Goal: Transaction & Acquisition: Download file/media

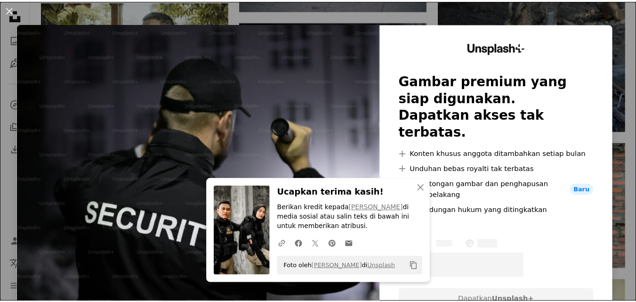
scroll to position [646, 0]
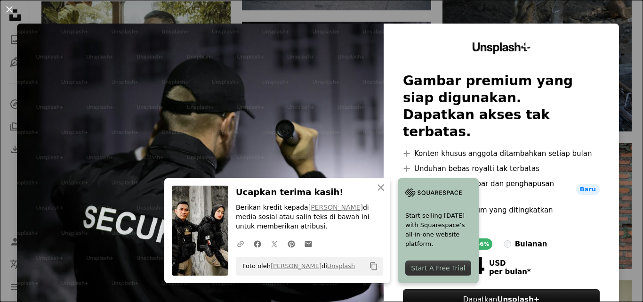
click at [8, 11] on button "An X shape" at bounding box center [9, 9] width 11 height 11
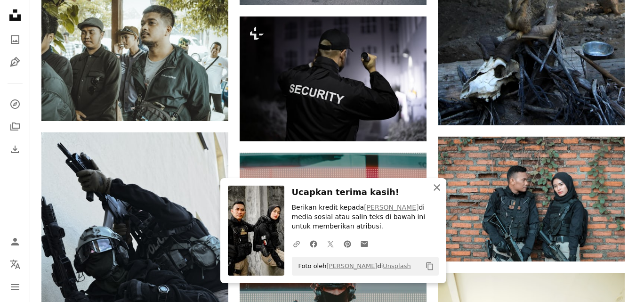
click at [435, 189] on icon "button" at bounding box center [437, 187] width 7 height 7
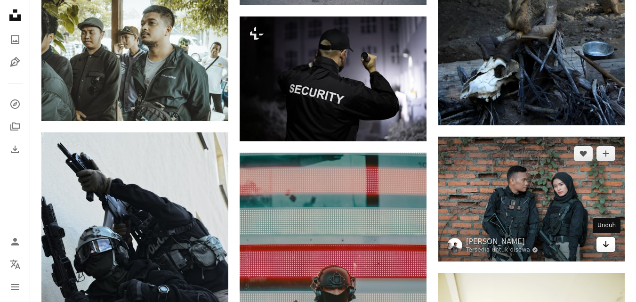
click at [605, 247] on icon "Arrow pointing down" at bounding box center [606, 243] width 8 height 11
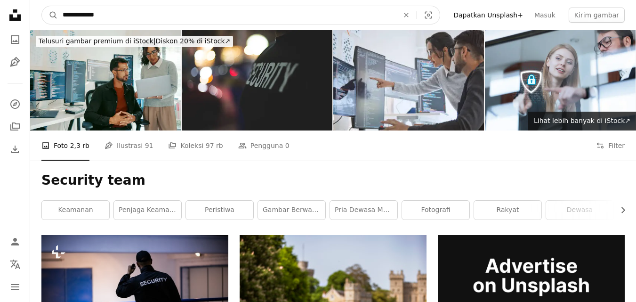
drag, startPoint x: 109, startPoint y: 14, endPoint x: 2, endPoint y: 16, distance: 106.4
type input "**********"
click at [42, 6] on button "A magnifying glass" at bounding box center [50, 15] width 16 height 18
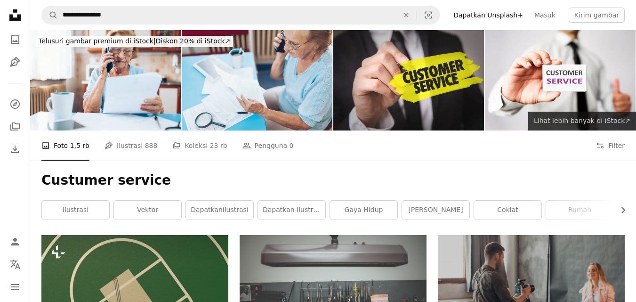
click at [624, 123] on span "Lihat lebih banyak di iStock ↗" at bounding box center [582, 121] width 97 height 8
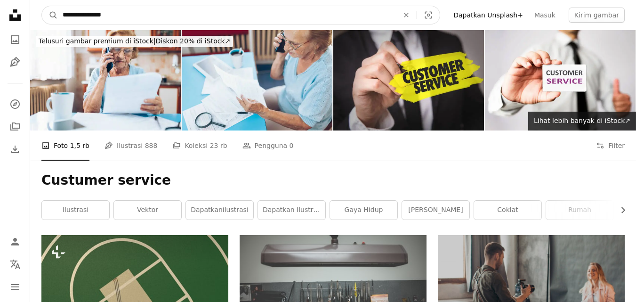
drag, startPoint x: 139, startPoint y: 16, endPoint x: 0, endPoint y: 13, distance: 139.4
type input "**"
click at [42, 6] on button "A magnifying glass" at bounding box center [50, 15] width 16 height 18
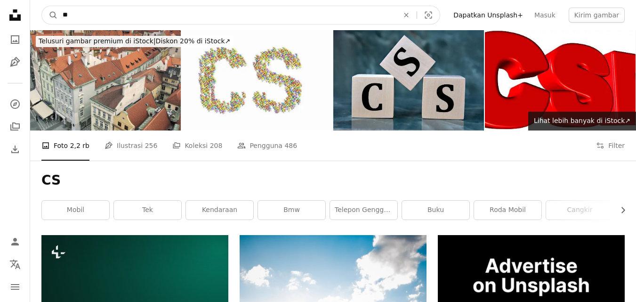
drag, startPoint x: 124, startPoint y: 11, endPoint x: 98, endPoint y: 11, distance: 25.4
click at [98, 11] on input "**" at bounding box center [227, 15] width 338 height 18
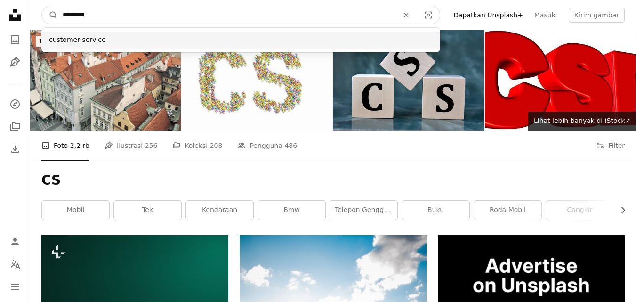
type input "********"
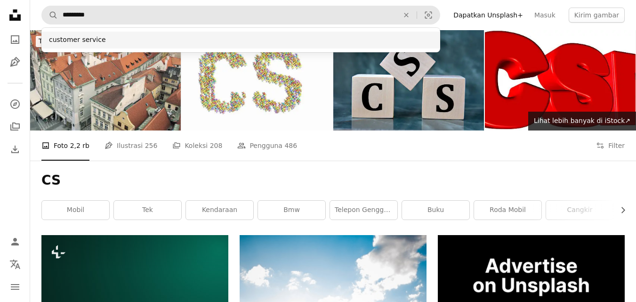
click at [90, 40] on div "customer service" at bounding box center [240, 40] width 399 height 17
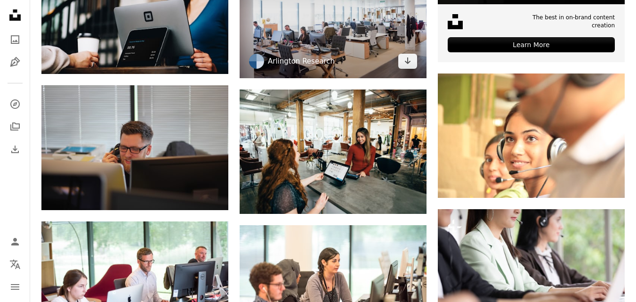
scroll to position [424, 0]
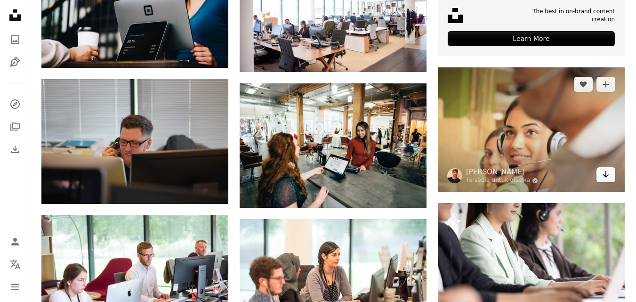
click at [609, 178] on icon "Arrow pointing down" at bounding box center [606, 174] width 8 height 11
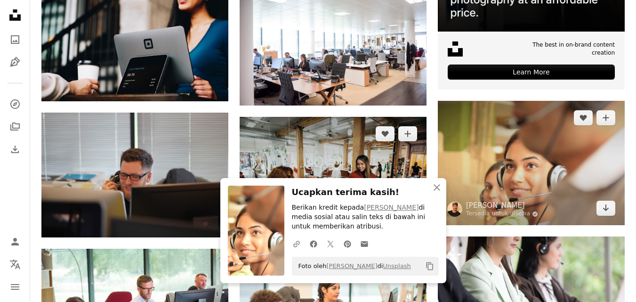
scroll to position [395, 0]
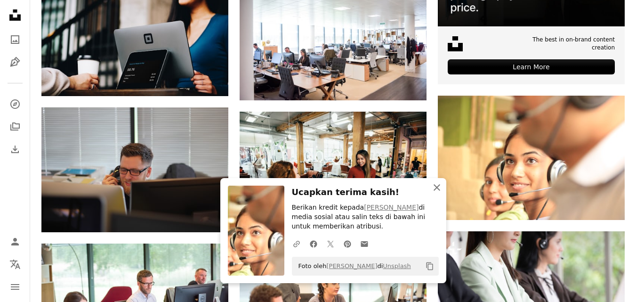
click at [434, 185] on icon "An X shape" at bounding box center [436, 187] width 11 height 11
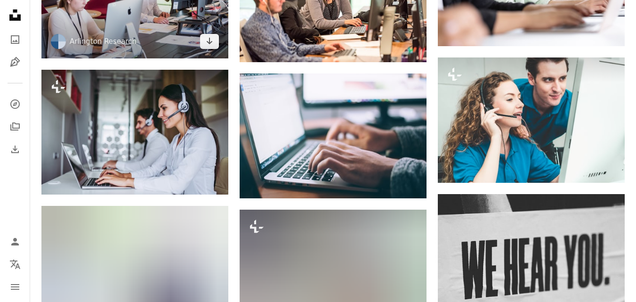
scroll to position [772, 0]
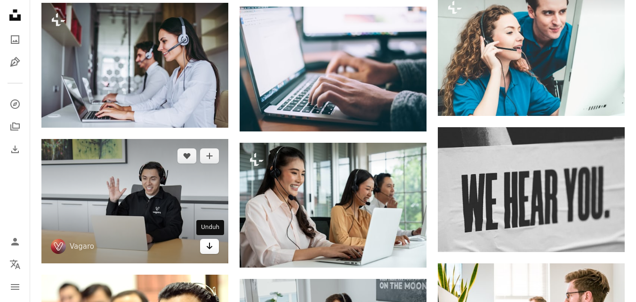
click at [211, 249] on icon "Arrow pointing down" at bounding box center [210, 245] width 8 height 11
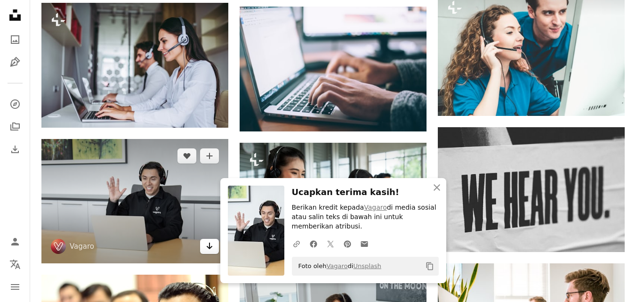
click at [211, 249] on icon "Arrow pointing down" at bounding box center [210, 245] width 8 height 11
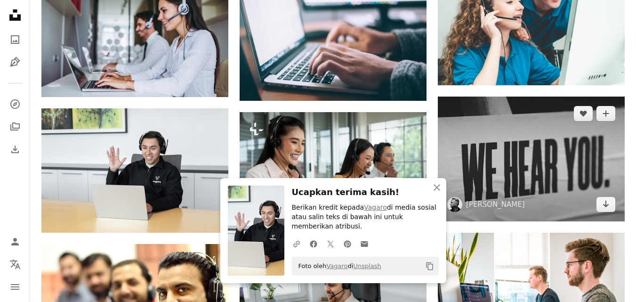
scroll to position [819, 0]
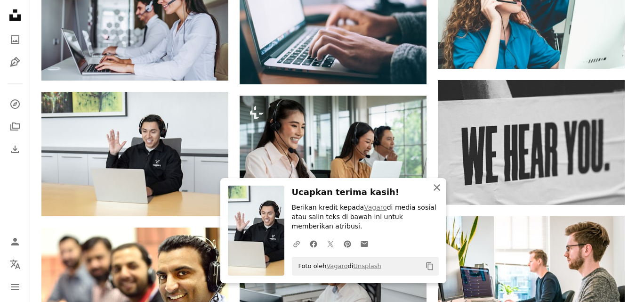
click at [436, 191] on icon "button" at bounding box center [437, 187] width 7 height 7
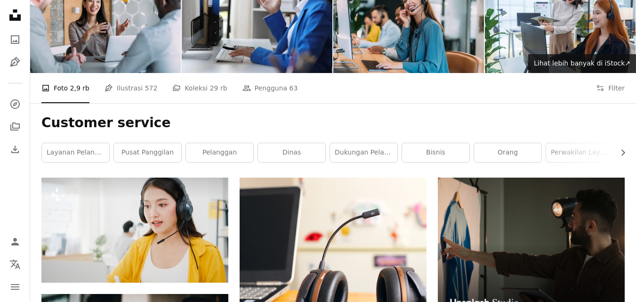
scroll to position [0, 0]
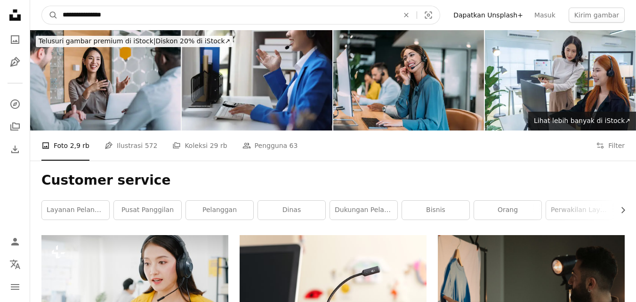
click at [124, 19] on input "**********" at bounding box center [227, 15] width 338 height 18
